Goal: Use online tool/utility: Utilize a website feature to perform a specific function

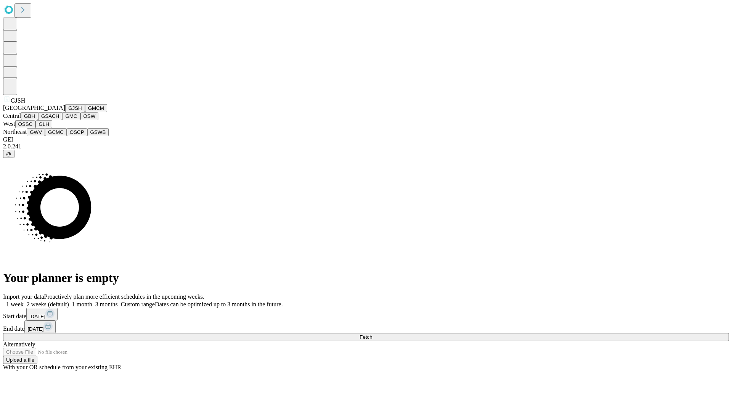
click at [65, 112] on button "GJSH" at bounding box center [75, 108] width 20 height 8
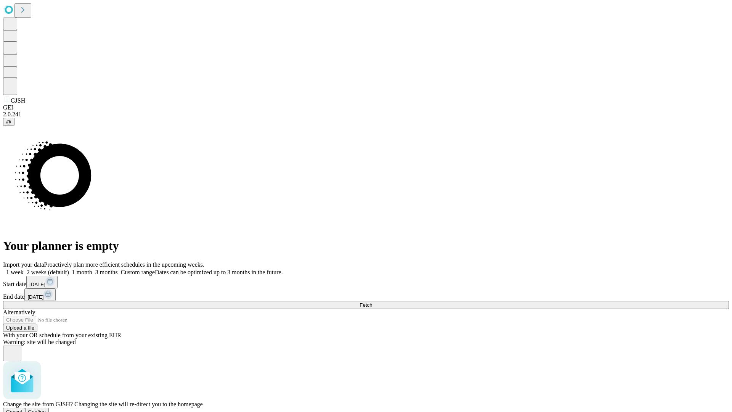
click at [46, 408] on span "Confirm" at bounding box center [37, 411] width 18 height 6
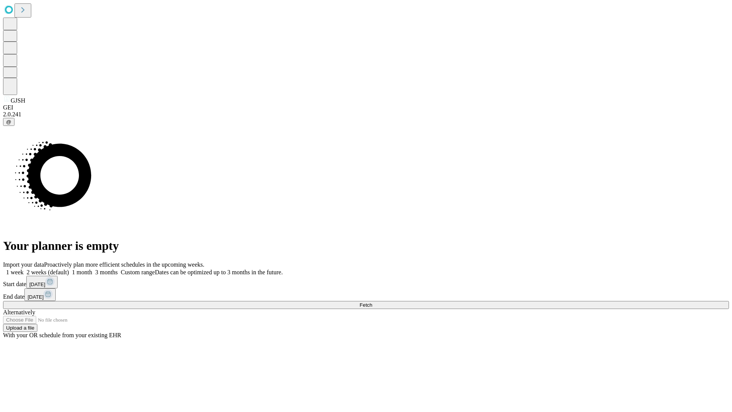
click at [92, 269] on label "1 month" at bounding box center [80, 272] width 23 height 6
click at [372, 302] on span "Fetch" at bounding box center [365, 305] width 13 height 6
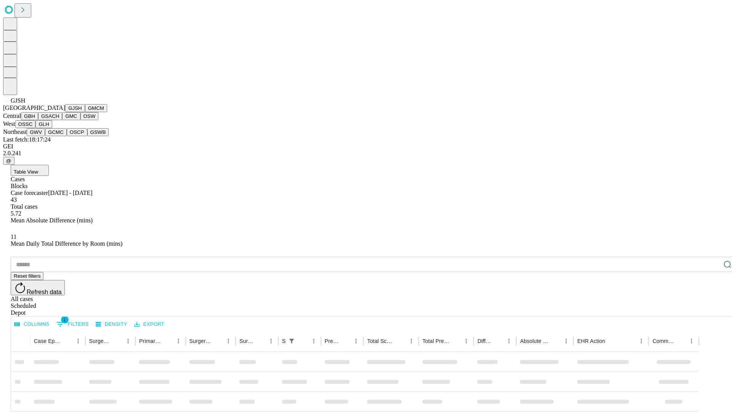
click at [85, 112] on button "GMCM" at bounding box center [96, 108] width 22 height 8
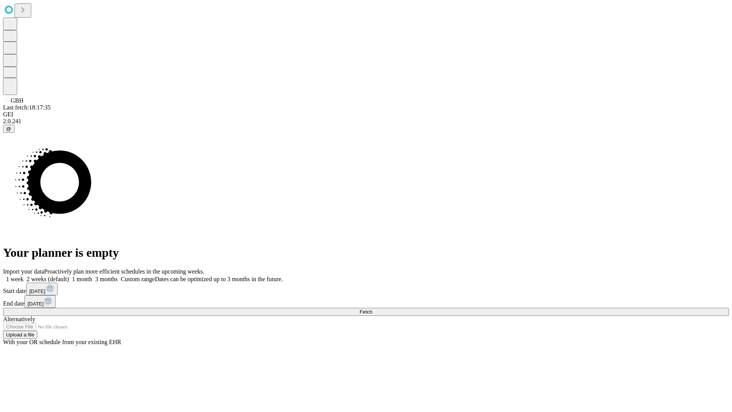
click at [92, 276] on label "1 month" at bounding box center [80, 279] width 23 height 6
click at [372, 309] on span "Fetch" at bounding box center [365, 312] width 13 height 6
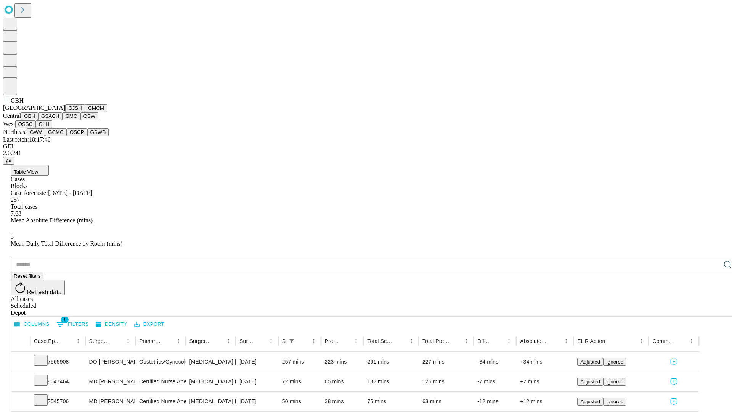
click at [59, 120] on button "GSACH" at bounding box center [50, 116] width 24 height 8
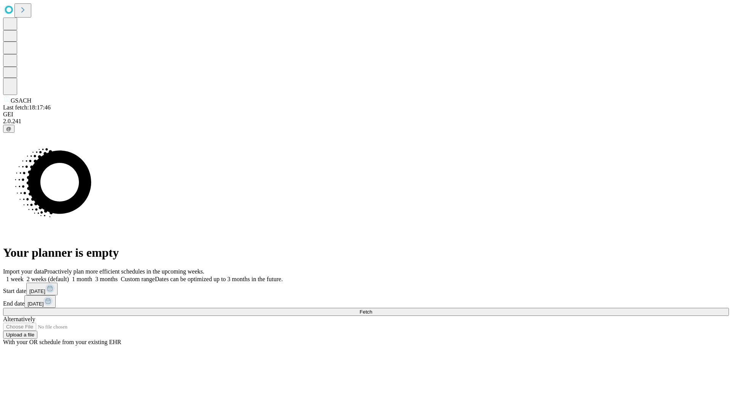
click at [92, 276] on label "1 month" at bounding box center [80, 279] width 23 height 6
click at [372, 309] on span "Fetch" at bounding box center [365, 312] width 13 height 6
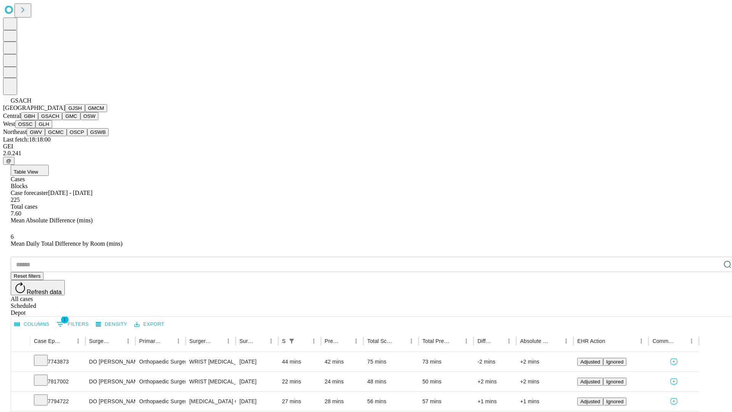
click at [62, 120] on button "GMC" at bounding box center [71, 116] width 18 height 8
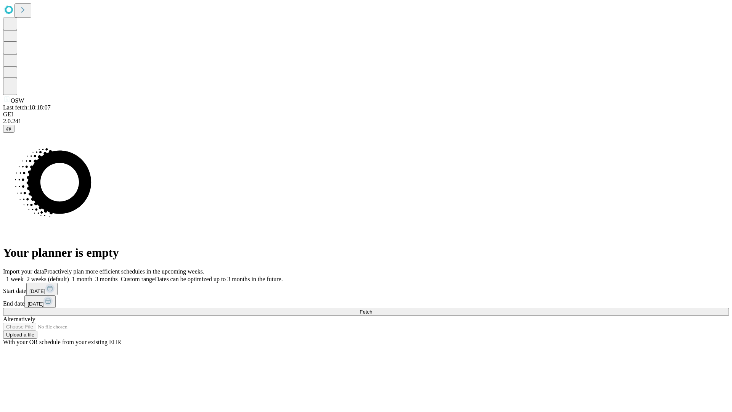
click at [92, 276] on label "1 month" at bounding box center [80, 279] width 23 height 6
click at [372, 309] on span "Fetch" at bounding box center [365, 312] width 13 height 6
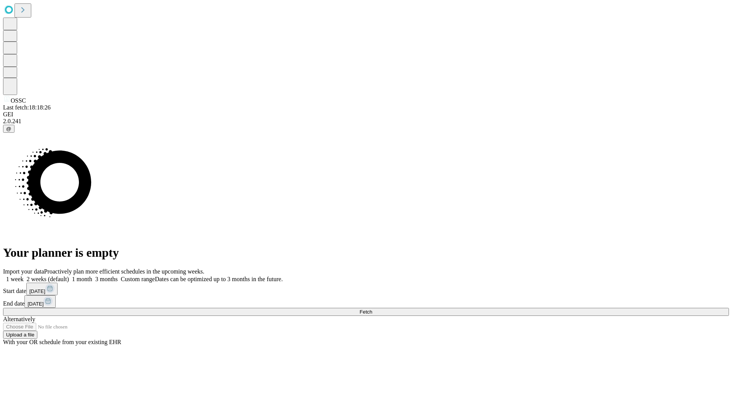
click at [372, 309] on span "Fetch" at bounding box center [365, 312] width 13 height 6
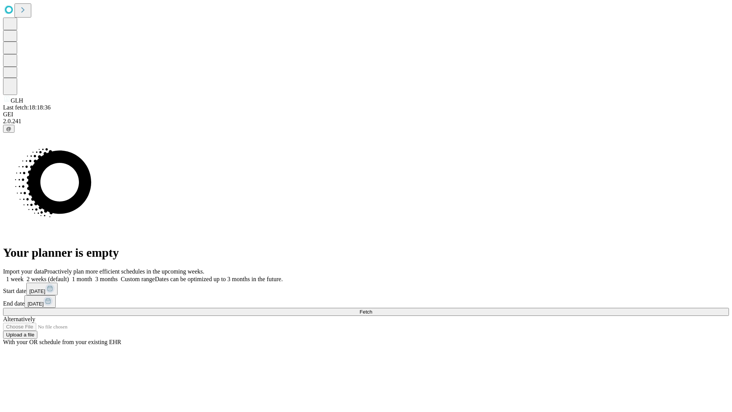
click at [92, 276] on label "1 month" at bounding box center [80, 279] width 23 height 6
click at [372, 309] on span "Fetch" at bounding box center [365, 312] width 13 height 6
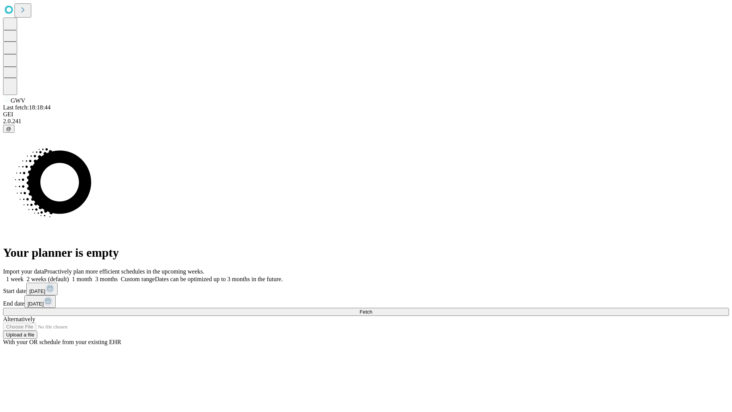
click at [92, 276] on label "1 month" at bounding box center [80, 279] width 23 height 6
click at [372, 309] on span "Fetch" at bounding box center [365, 312] width 13 height 6
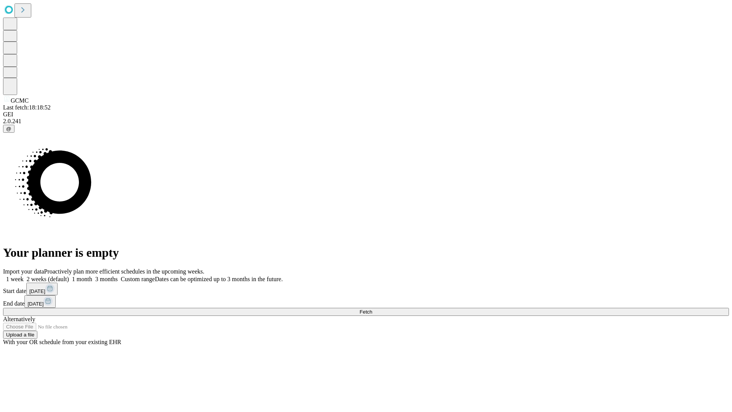
click at [92, 276] on label "1 month" at bounding box center [80, 279] width 23 height 6
click at [372, 309] on span "Fetch" at bounding box center [365, 312] width 13 height 6
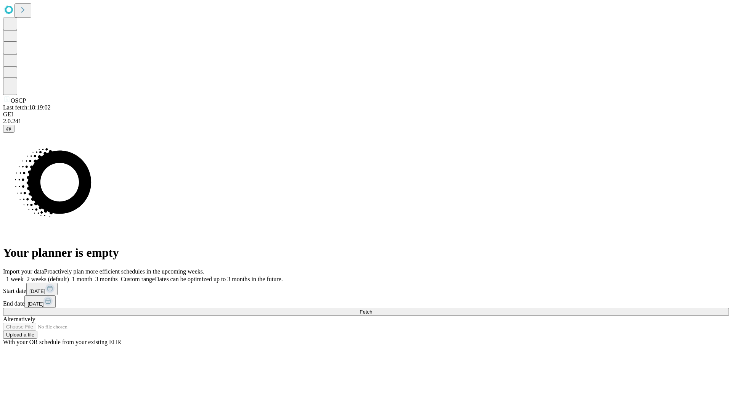
click at [92, 276] on label "1 month" at bounding box center [80, 279] width 23 height 6
click at [372, 309] on span "Fetch" at bounding box center [365, 312] width 13 height 6
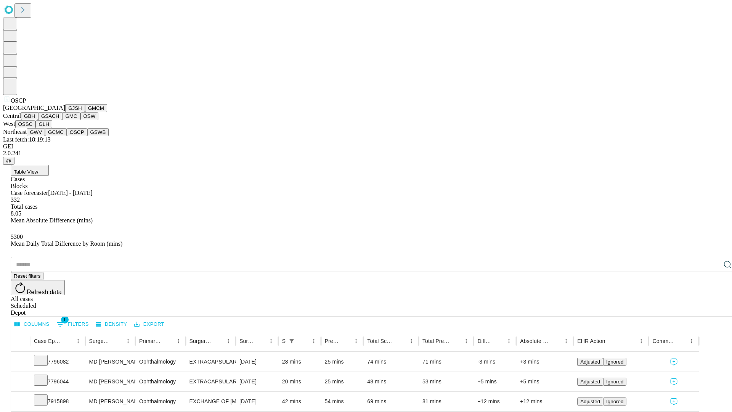
click at [87, 136] on button "GSWB" at bounding box center [98, 132] width 22 height 8
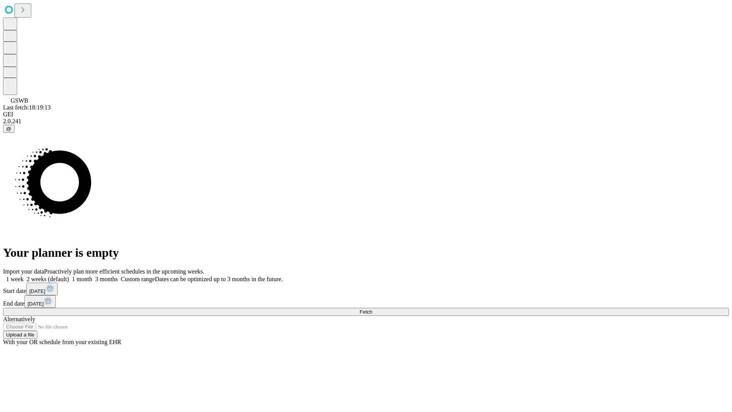
click at [92, 276] on label "1 month" at bounding box center [80, 279] width 23 height 6
click at [372, 309] on span "Fetch" at bounding box center [365, 312] width 13 height 6
